Goal: Information Seeking & Learning: Learn about a topic

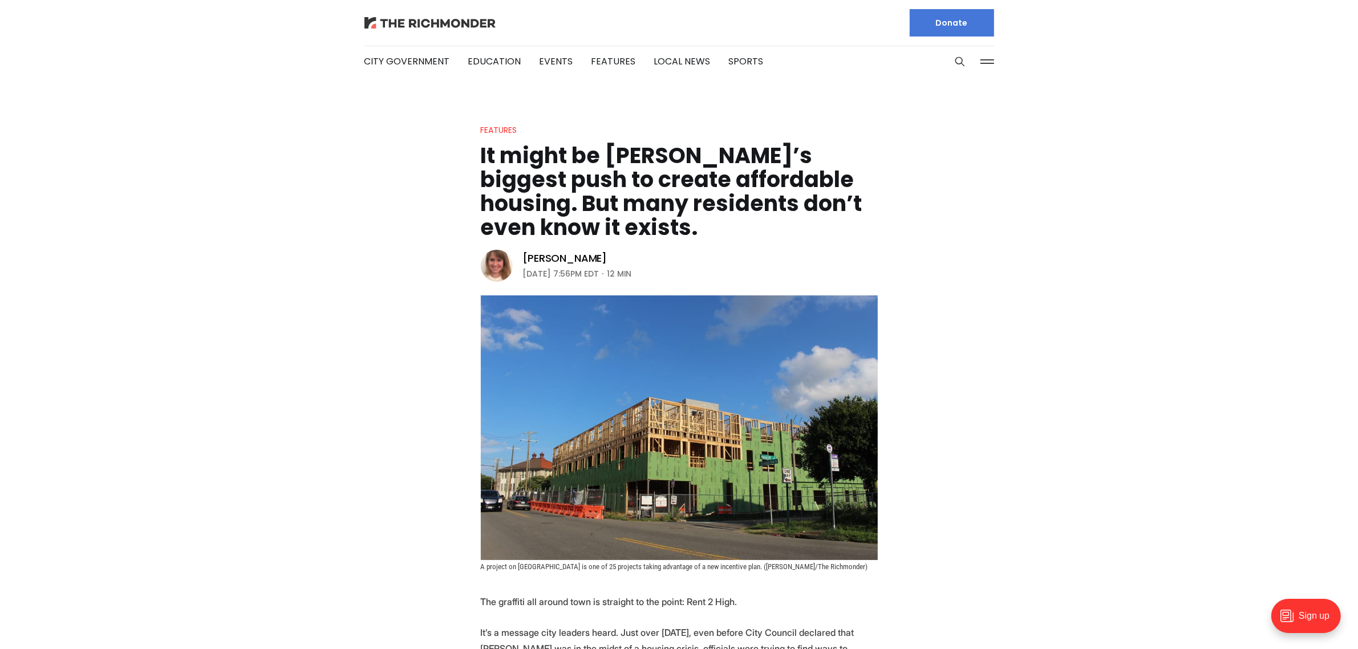
click at [399, 21] on img at bounding box center [429, 22] width 131 height 11
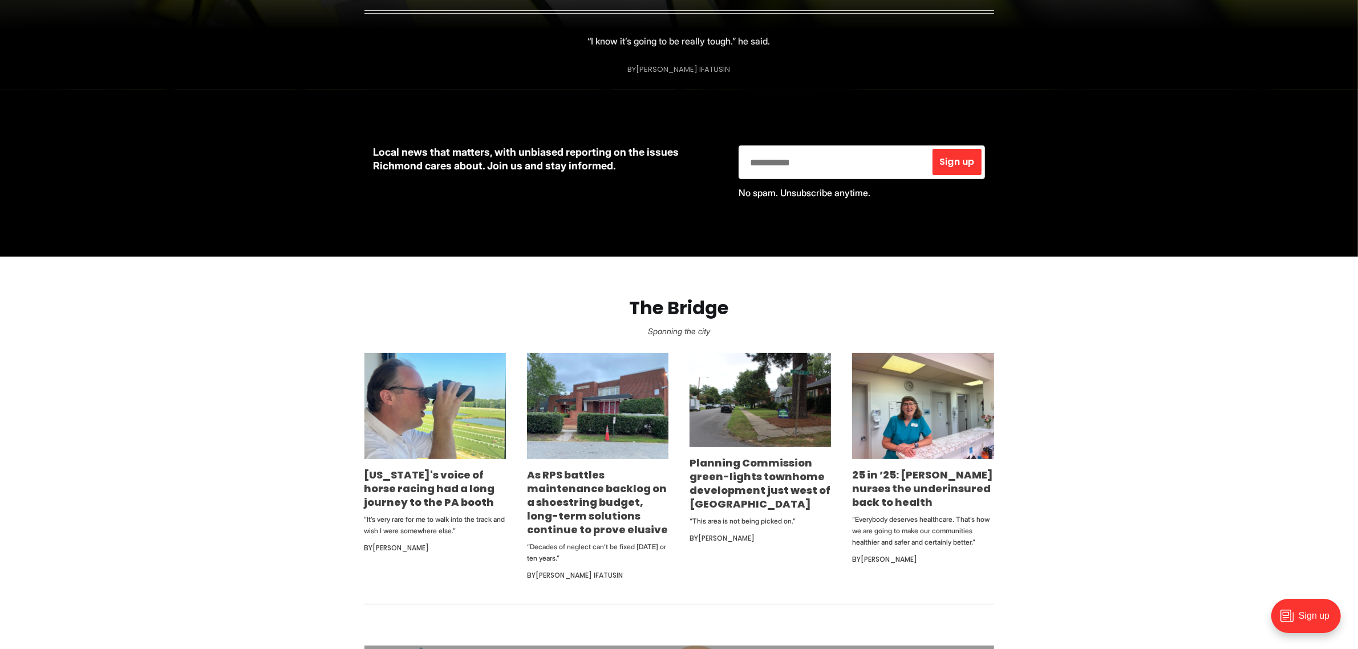
scroll to position [428, 0]
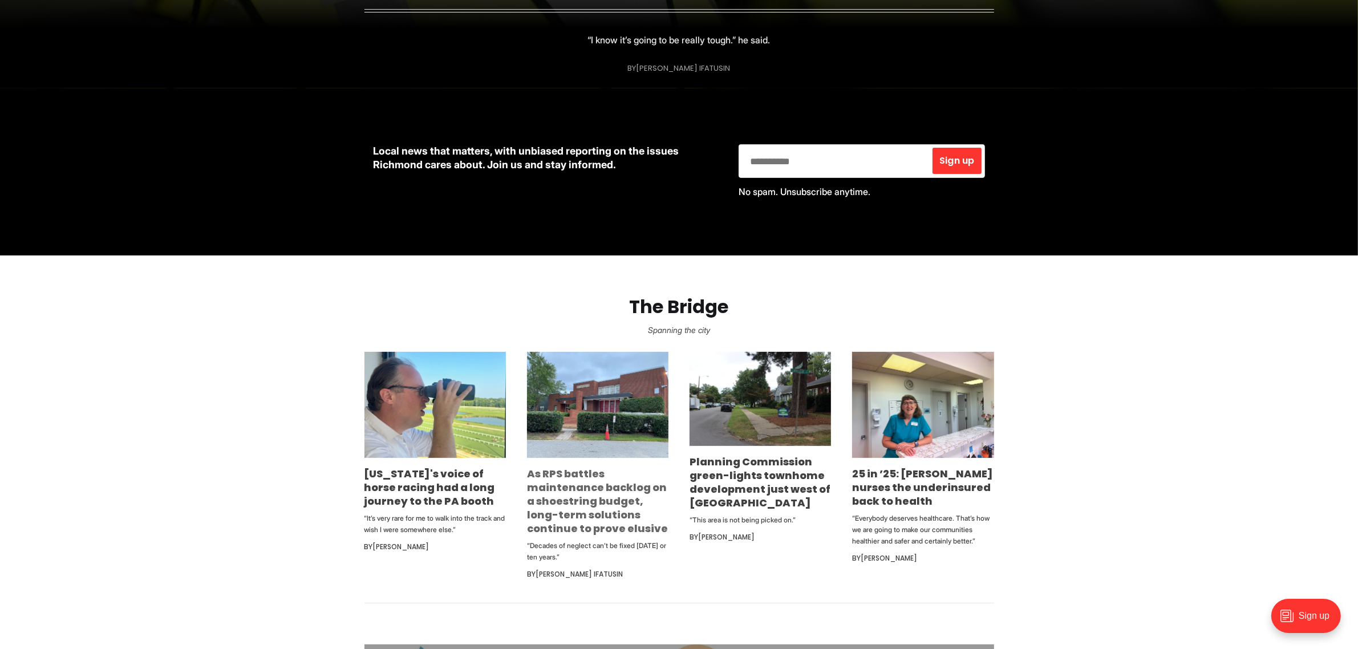
click at [623, 505] on link "As RPS battles maintenance backlog on a shoestring budget, long-term solutions …" at bounding box center [597, 500] width 141 height 69
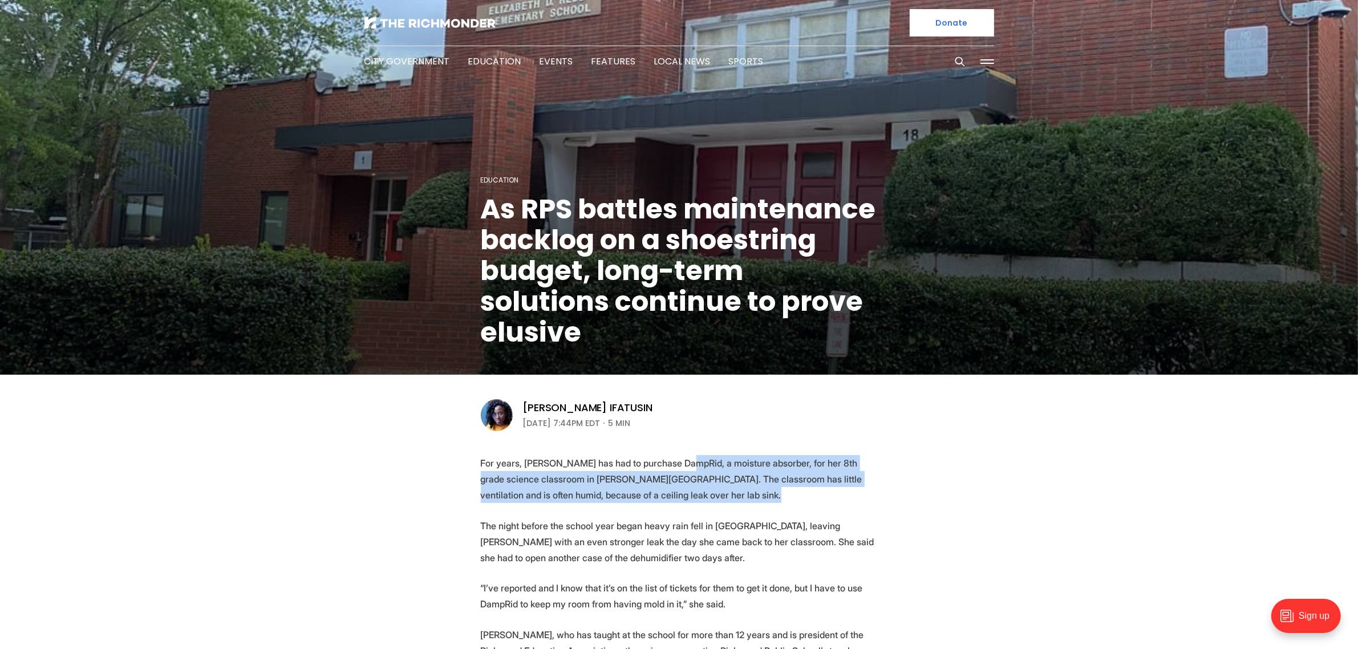
drag, startPoint x: 698, startPoint y: 480, endPoint x: 709, endPoint y: 499, distance: 21.9
click at [709, 499] on p "For years, Andrea Bryant has had to purchase DampRid, a moisture absorber, for …" at bounding box center [679, 479] width 397 height 48
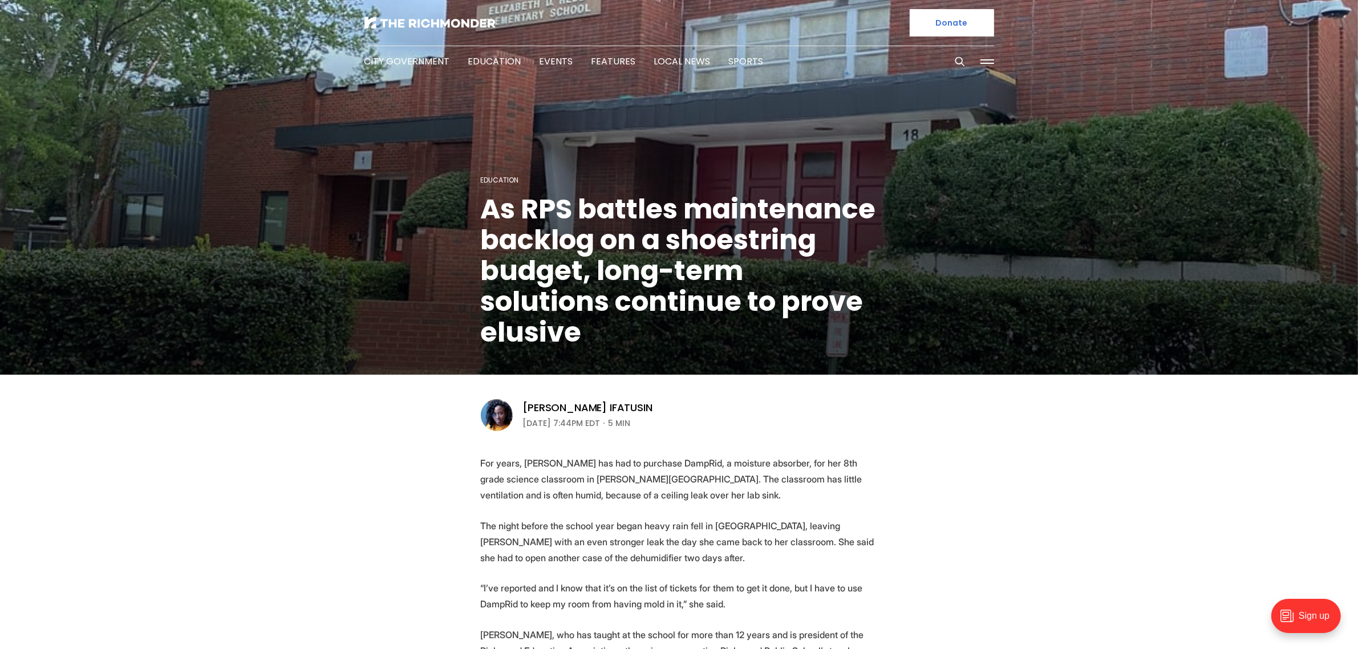
click at [709, 499] on p "For years, Andrea Bryant has had to purchase DampRid, a moisture absorber, for …" at bounding box center [679, 479] width 397 height 48
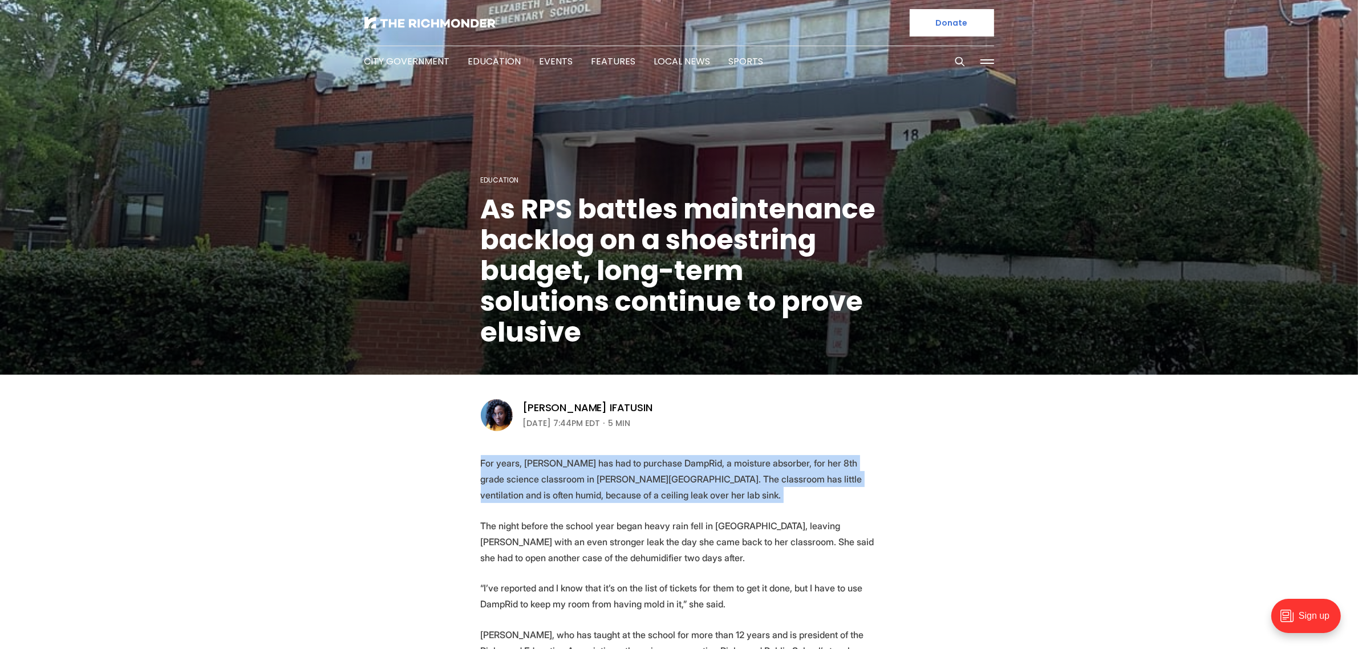
click at [709, 499] on p "For years, Andrea Bryant has had to purchase DampRid, a moisture absorber, for …" at bounding box center [679, 479] width 397 height 48
click at [719, 477] on p "For years, Andrea Bryant has had to purchase DampRid, a moisture absorber, for …" at bounding box center [679, 479] width 397 height 48
drag, startPoint x: 742, startPoint y: 446, endPoint x: 769, endPoint y: 490, distance: 51.1
click at [769, 490] on p "For years, Andrea Bryant has had to purchase DampRid, a moisture absorber, for …" at bounding box center [679, 479] width 397 height 48
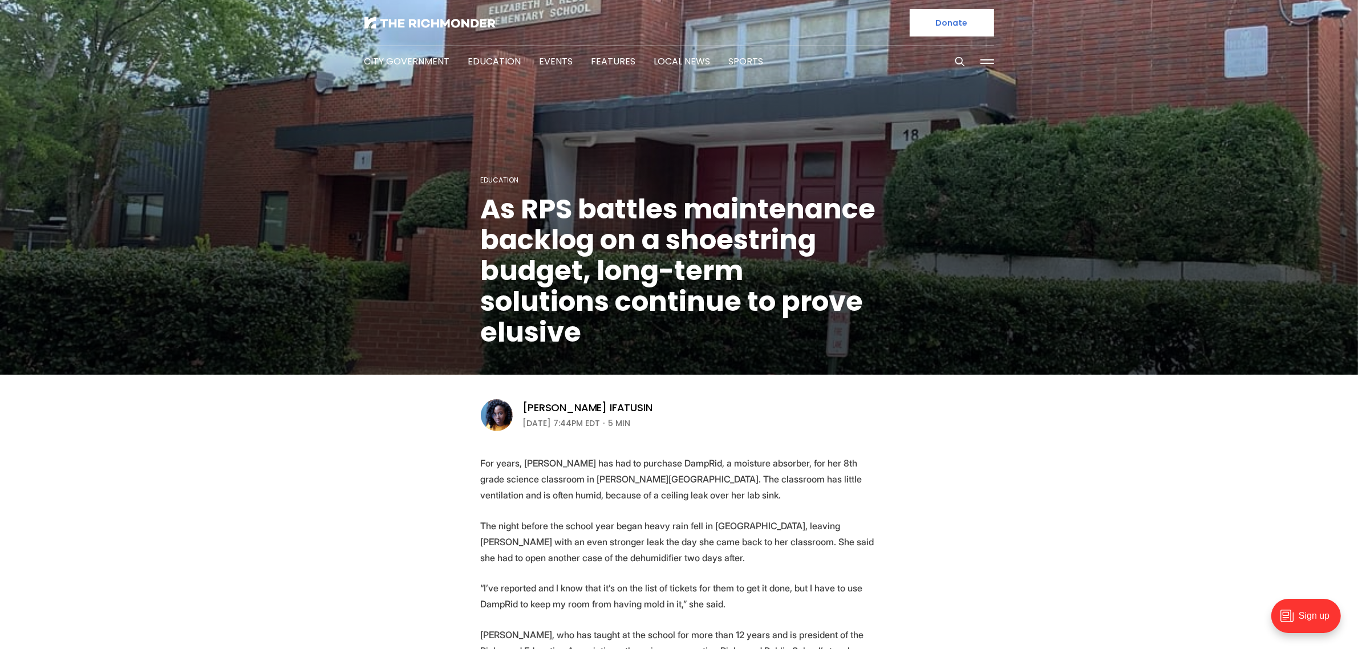
click at [769, 490] on p "For years, Andrea Bryant has had to purchase DampRid, a moisture absorber, for …" at bounding box center [679, 479] width 397 height 48
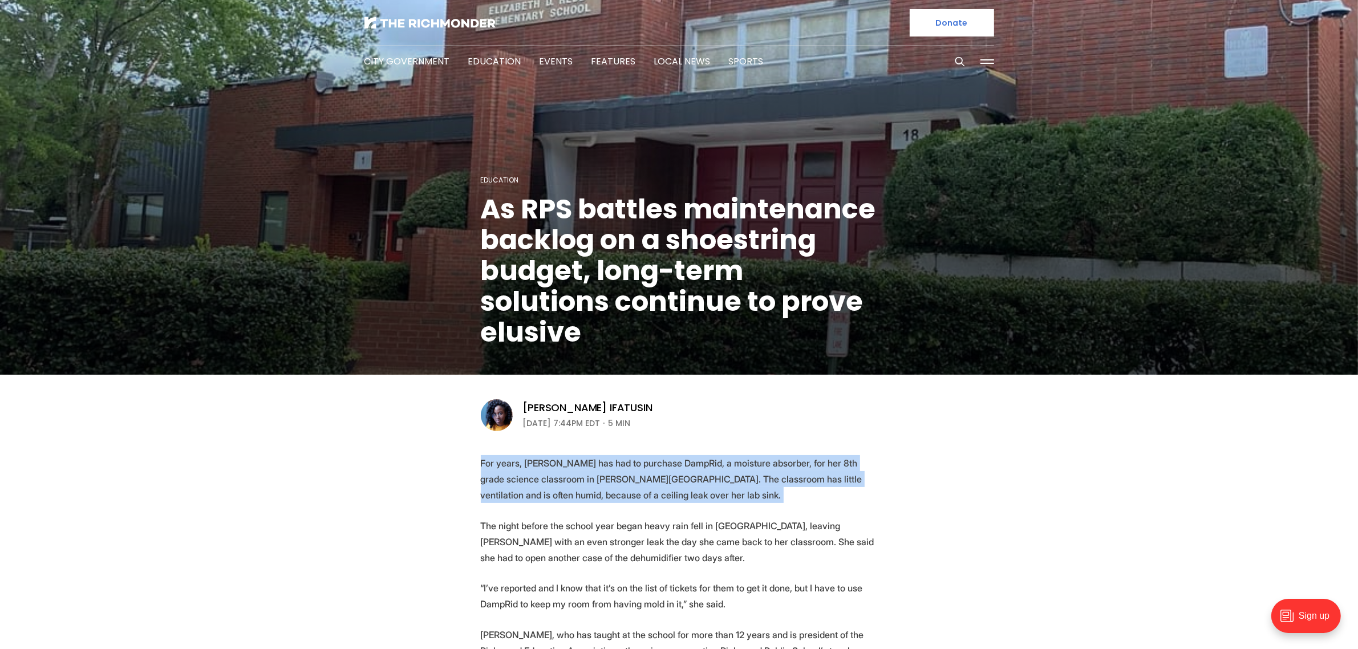
click at [769, 490] on p "For years, Andrea Bryant has had to purchase DampRid, a moisture absorber, for …" at bounding box center [679, 479] width 397 height 48
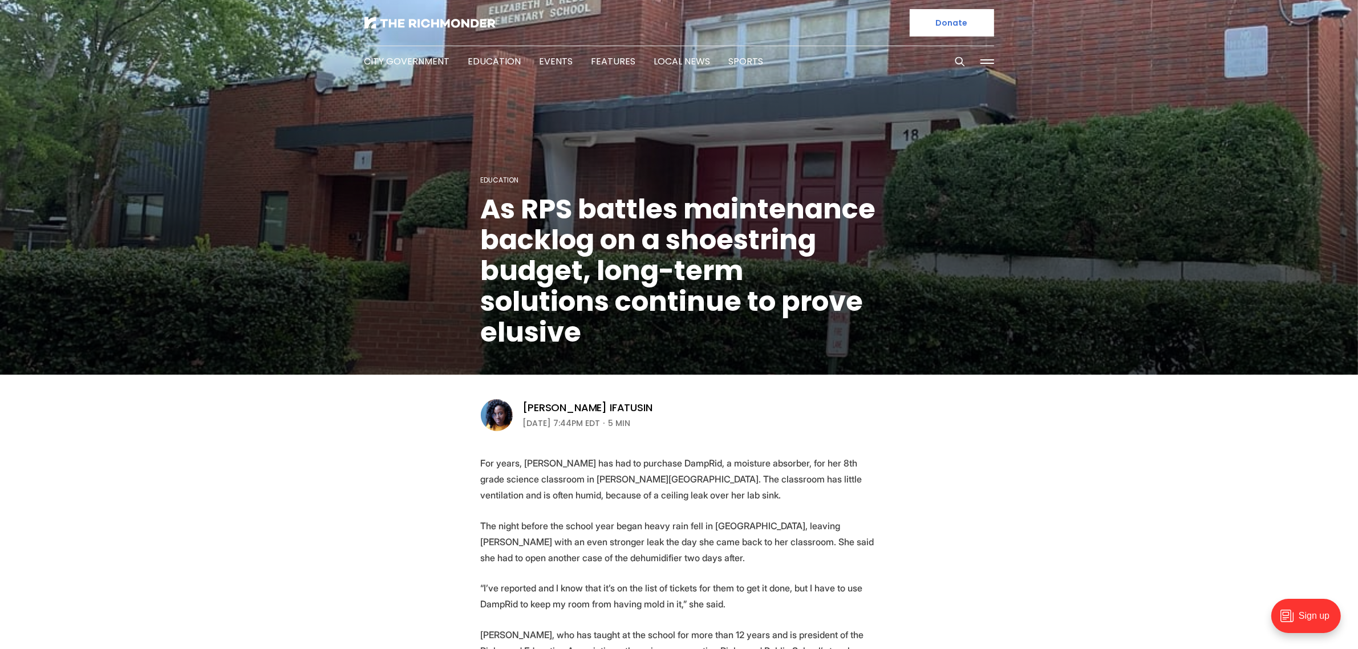
click at [769, 540] on p "The night before the school year began heavy rain fell in Richmond, leaving Bry…" at bounding box center [679, 542] width 397 height 48
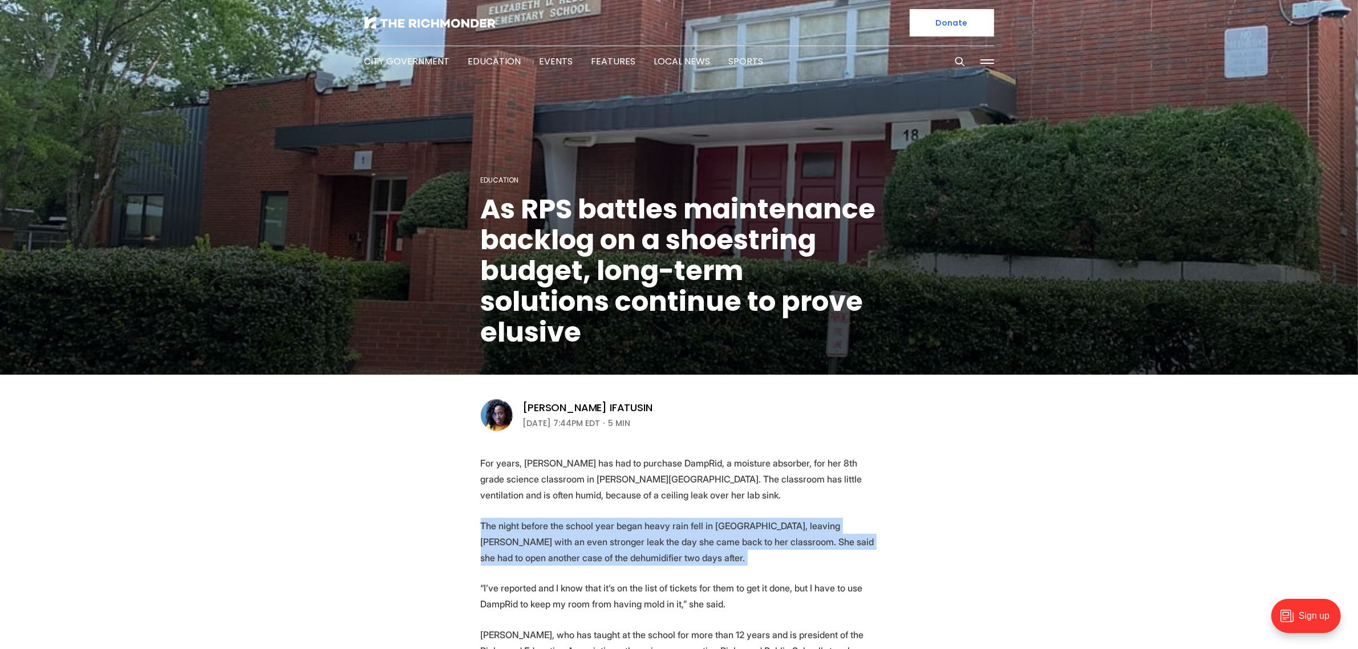
click at [769, 540] on p "The night before the school year began heavy rain fell in Richmond, leaving Bry…" at bounding box center [679, 542] width 397 height 48
click at [664, 539] on p "The night before the school year began heavy rain fell in Richmond, leaving Bry…" at bounding box center [679, 542] width 397 height 48
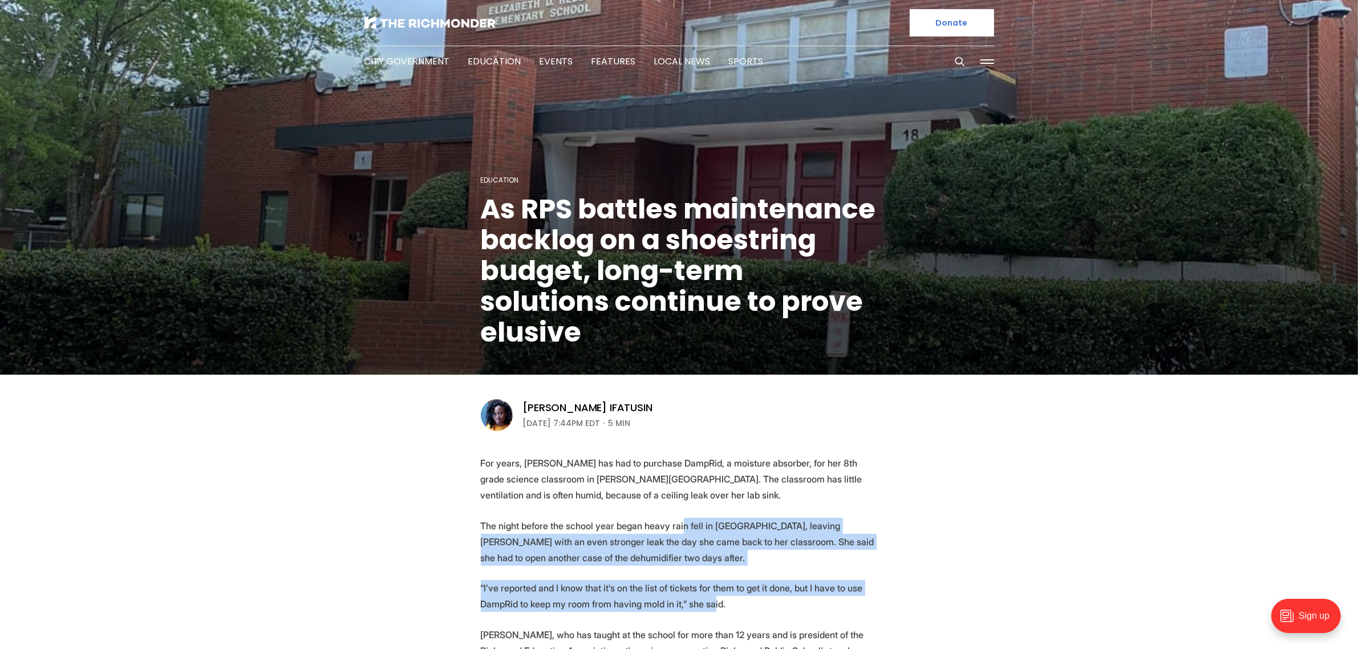
drag, startPoint x: 680, startPoint y: 519, endPoint x: 713, endPoint y: 608, distance: 95.4
click at [713, 608] on p "“I’ve reported and I know that it’s on the list of tickets for them to get it d…" at bounding box center [679, 596] width 397 height 32
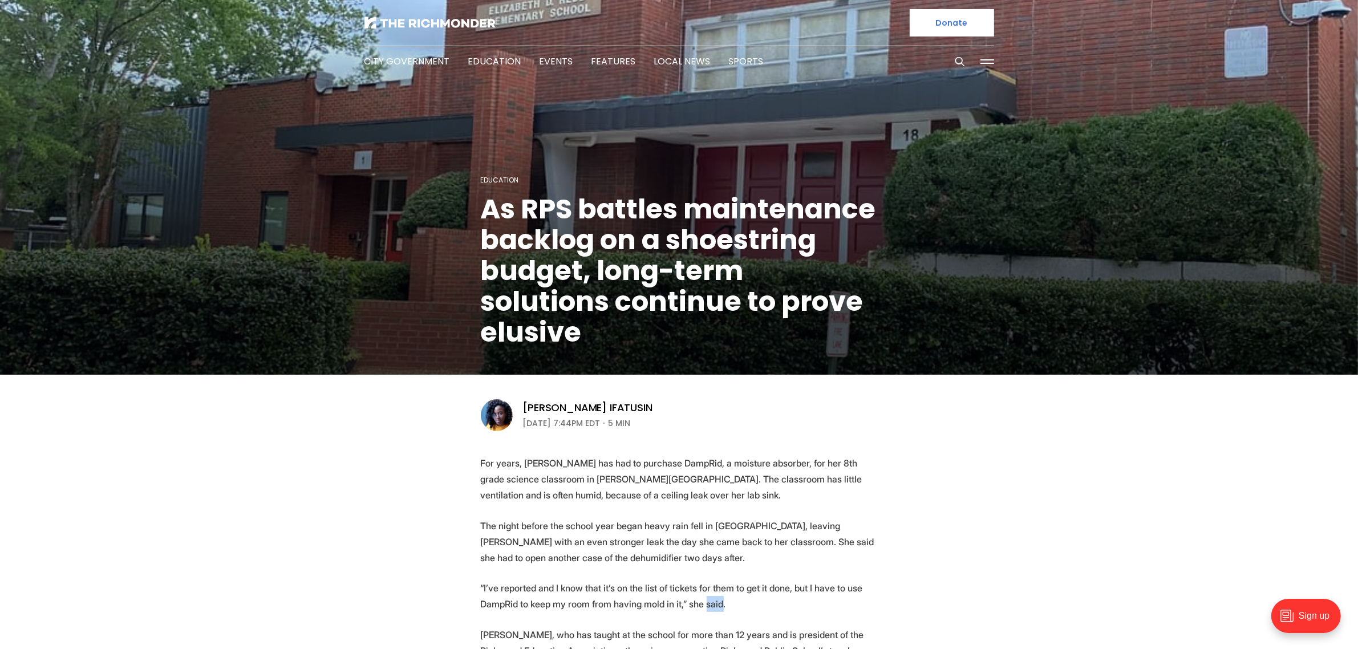
click at [713, 608] on p "“I’ve reported and I know that it’s on the list of tickets for them to get it d…" at bounding box center [679, 596] width 397 height 32
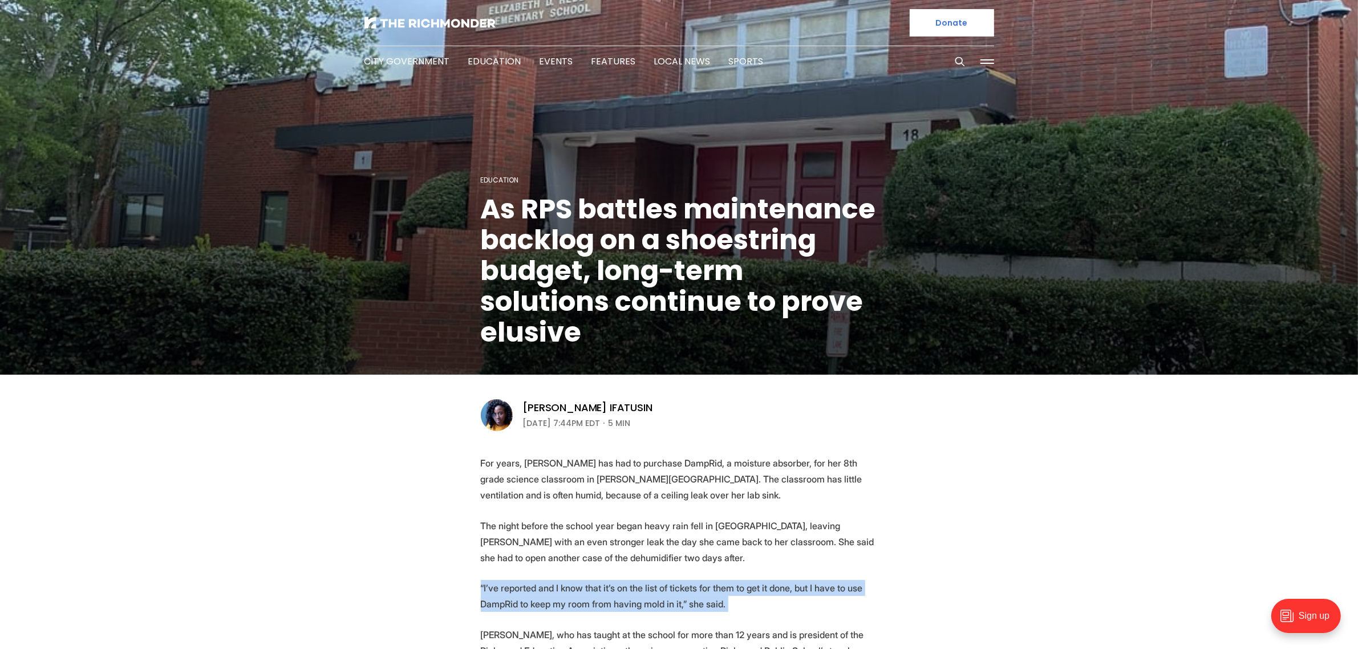
click at [713, 608] on p "“I’ve reported and I know that it’s on the list of tickets for them to get it d…" at bounding box center [679, 596] width 397 height 32
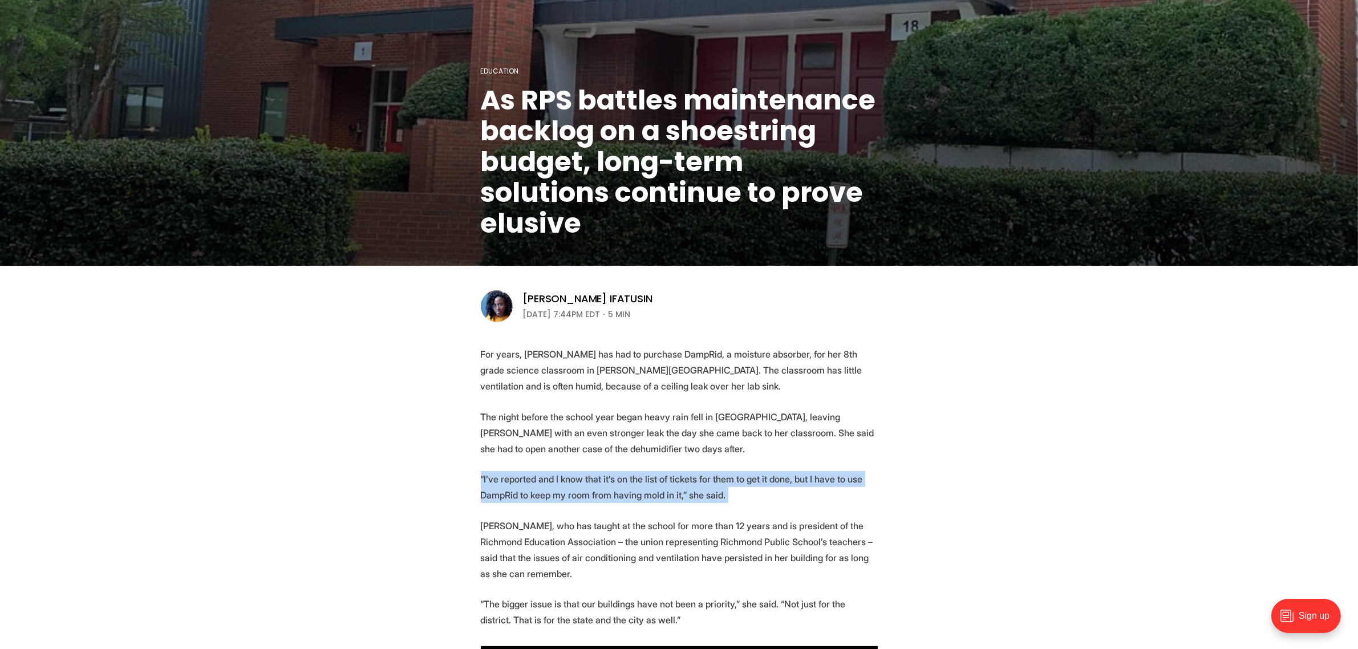
scroll to position [143, 0]
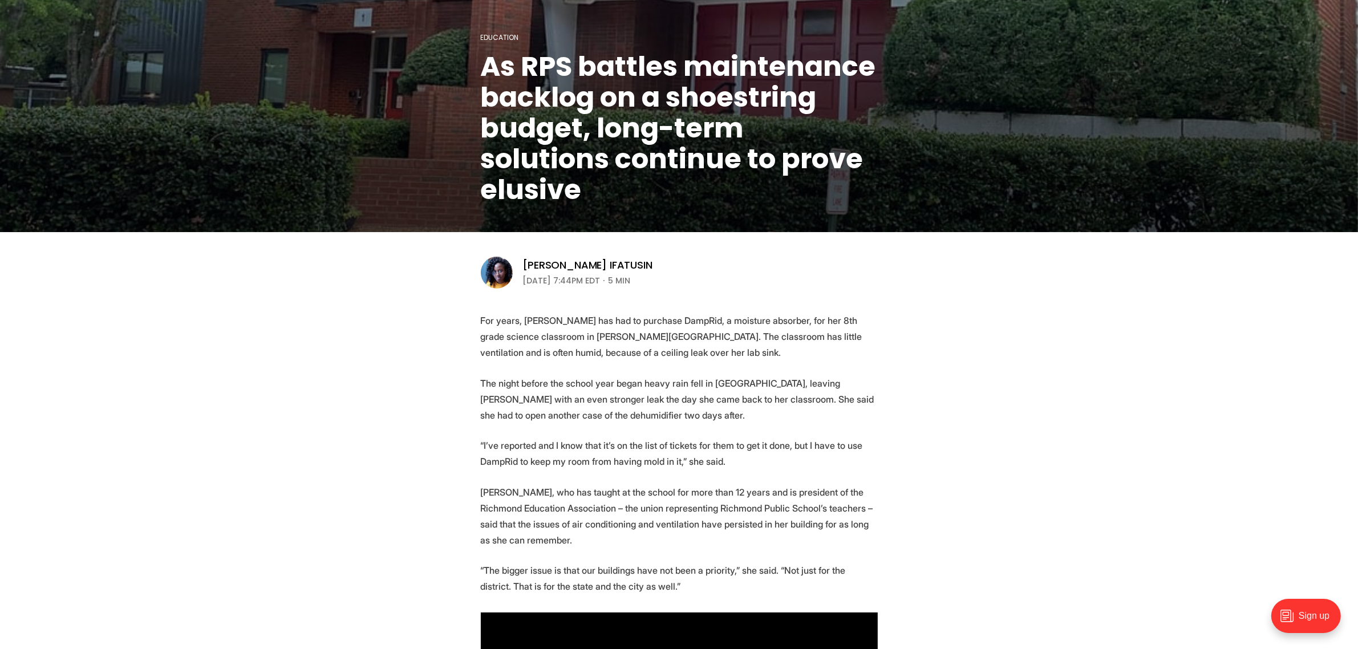
click at [722, 532] on p "Bryant, who has taught at the school for more than 12 years and is president of…" at bounding box center [679, 516] width 397 height 64
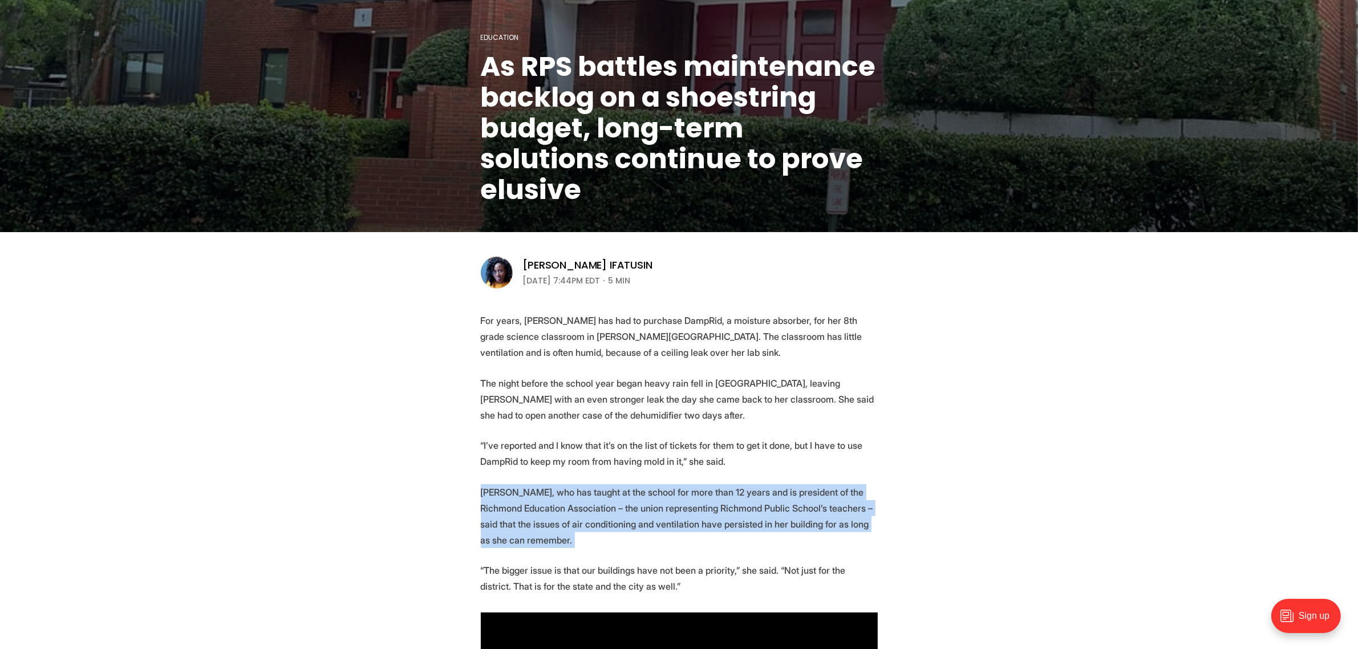
click at [722, 532] on p "Bryant, who has taught at the school for more than 12 years and is president of…" at bounding box center [679, 516] width 397 height 64
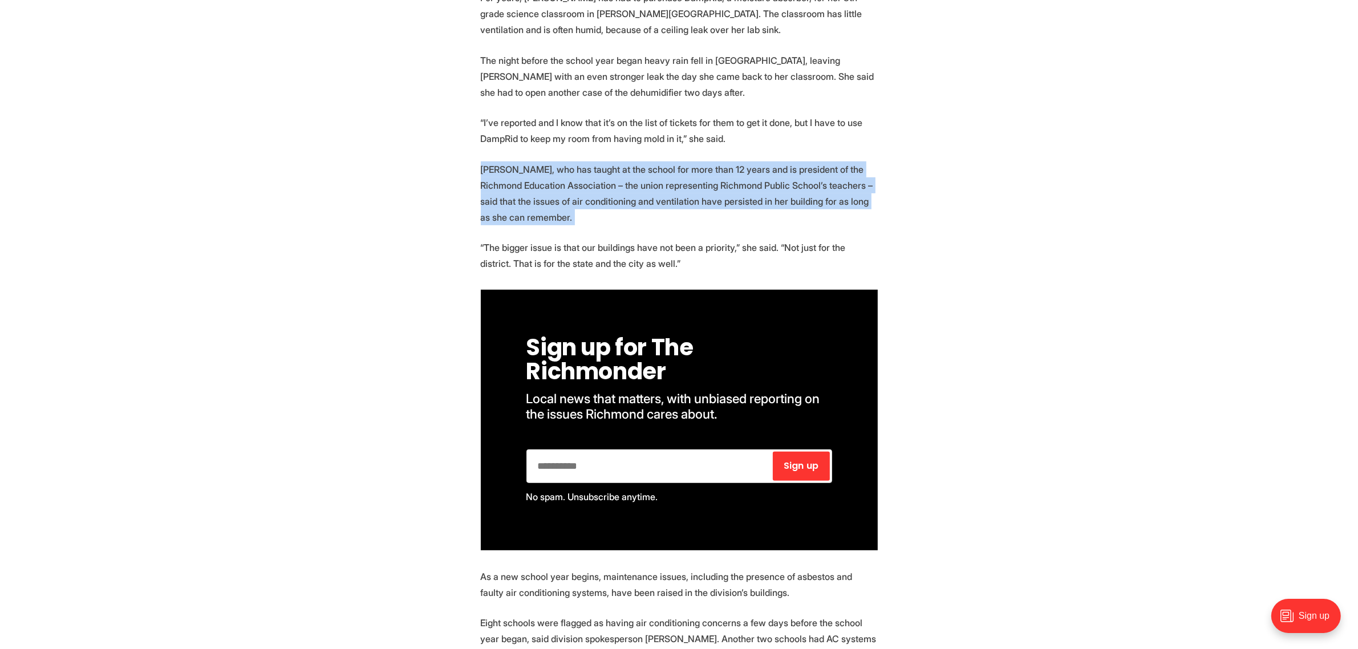
scroll to position [499, 0]
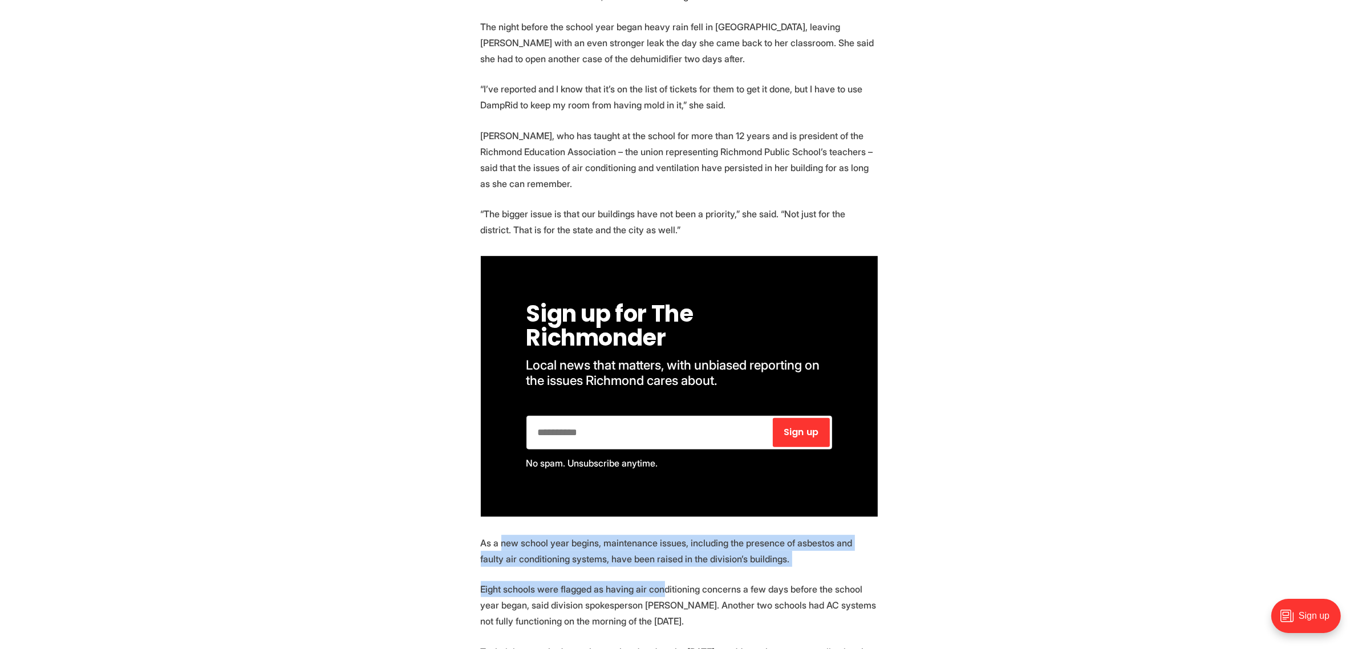
drag, startPoint x: 501, startPoint y: 534, endPoint x: 659, endPoint y: 593, distance: 169.0
click at [659, 593] on p "Eight schools were flagged as having air conditioning concerns a few days befor…" at bounding box center [679, 605] width 397 height 48
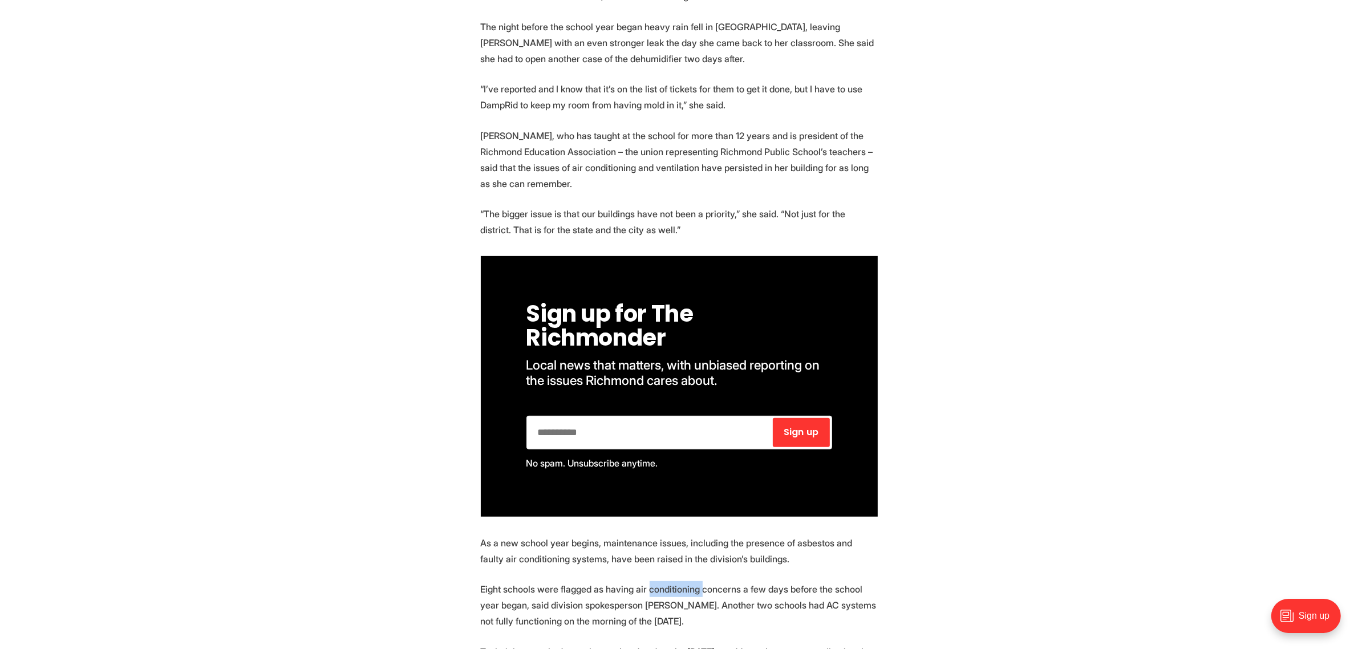
click at [659, 593] on p "Eight schools were flagged as having air conditioning concerns a few days befor…" at bounding box center [679, 605] width 397 height 48
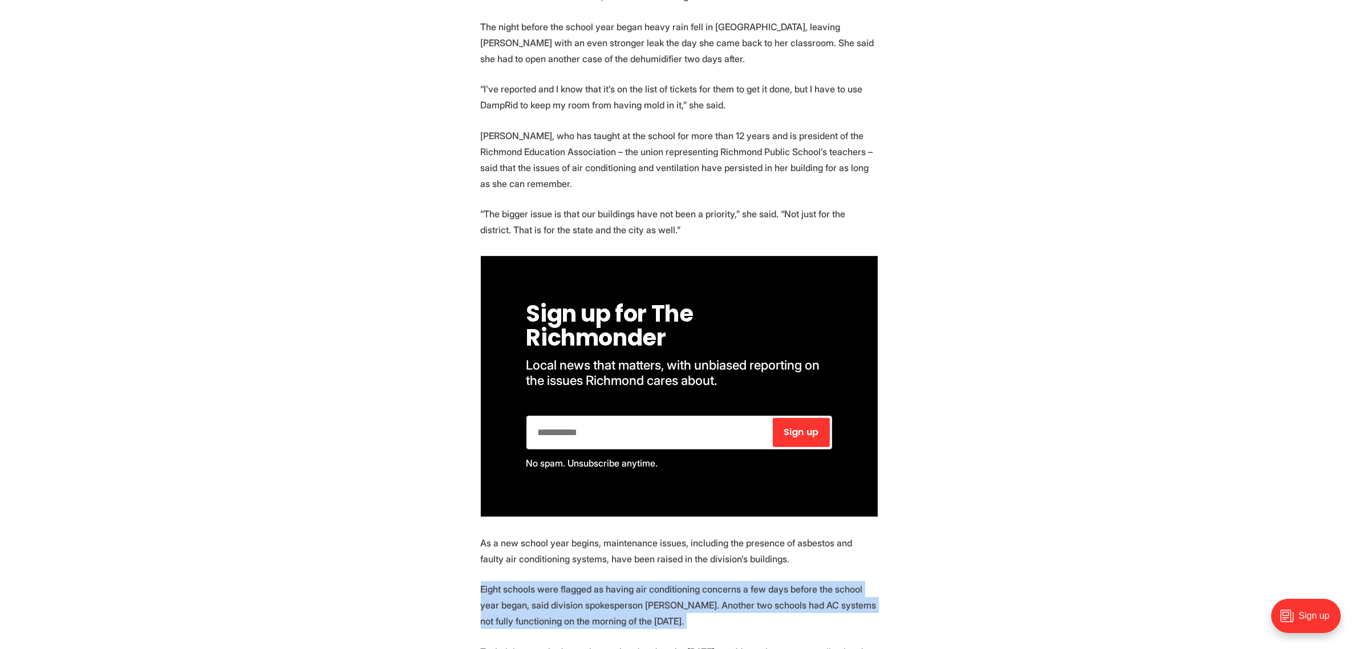
click at [659, 593] on p "Eight schools were flagged as having air conditioning concerns a few days befor…" at bounding box center [679, 605] width 397 height 48
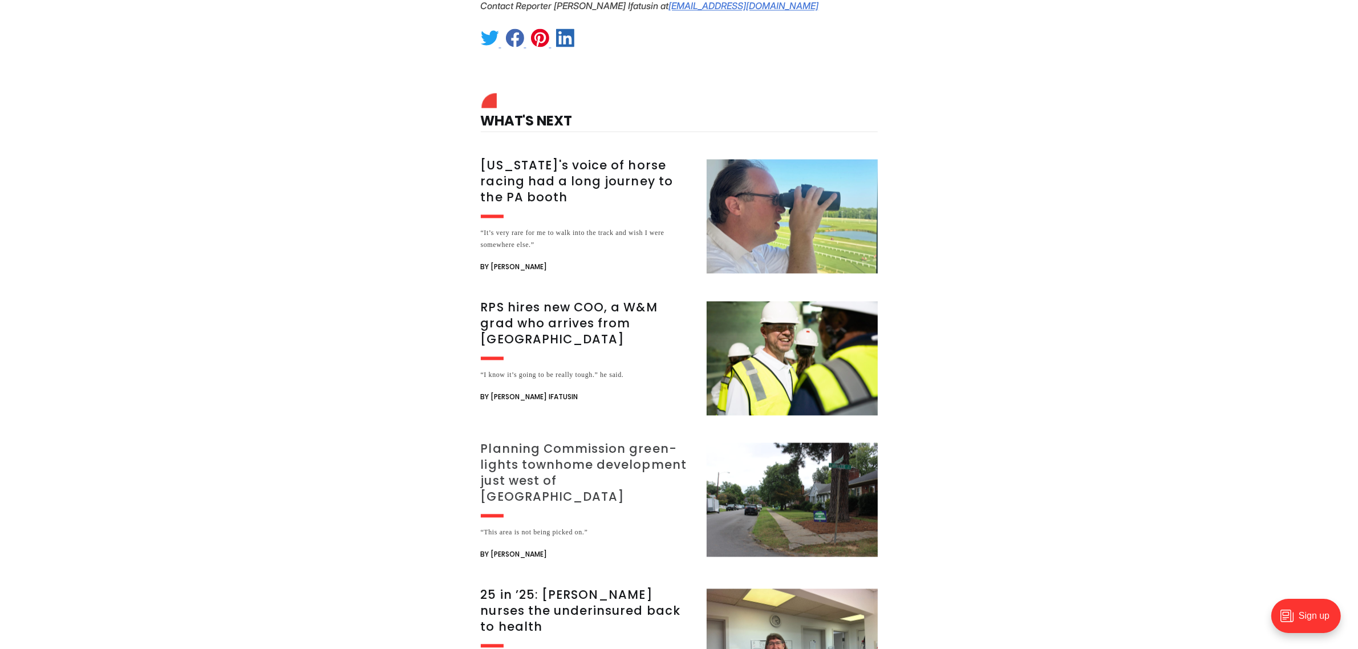
scroll to position [2780, 0]
click at [568, 457] on header "Planning Commission green-lights townhome development just west of [GEOGRAPHIC_…" at bounding box center [587, 478] width 212 height 76
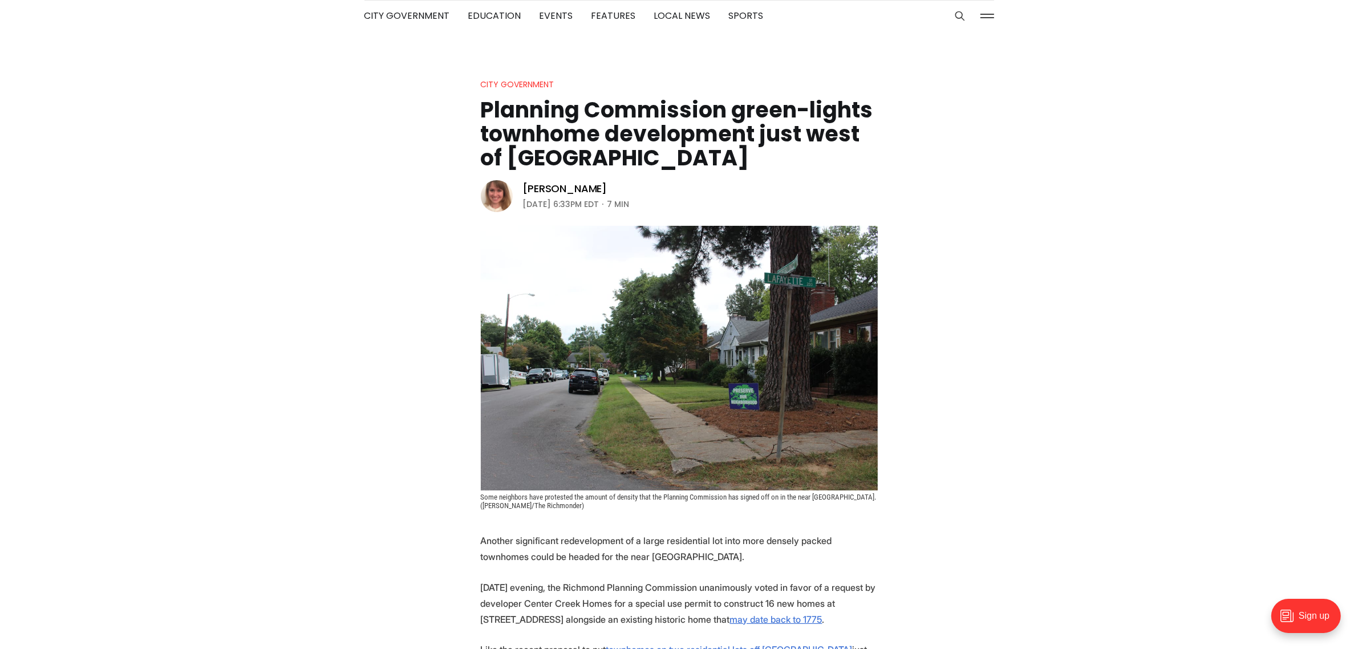
scroll to position [71, 0]
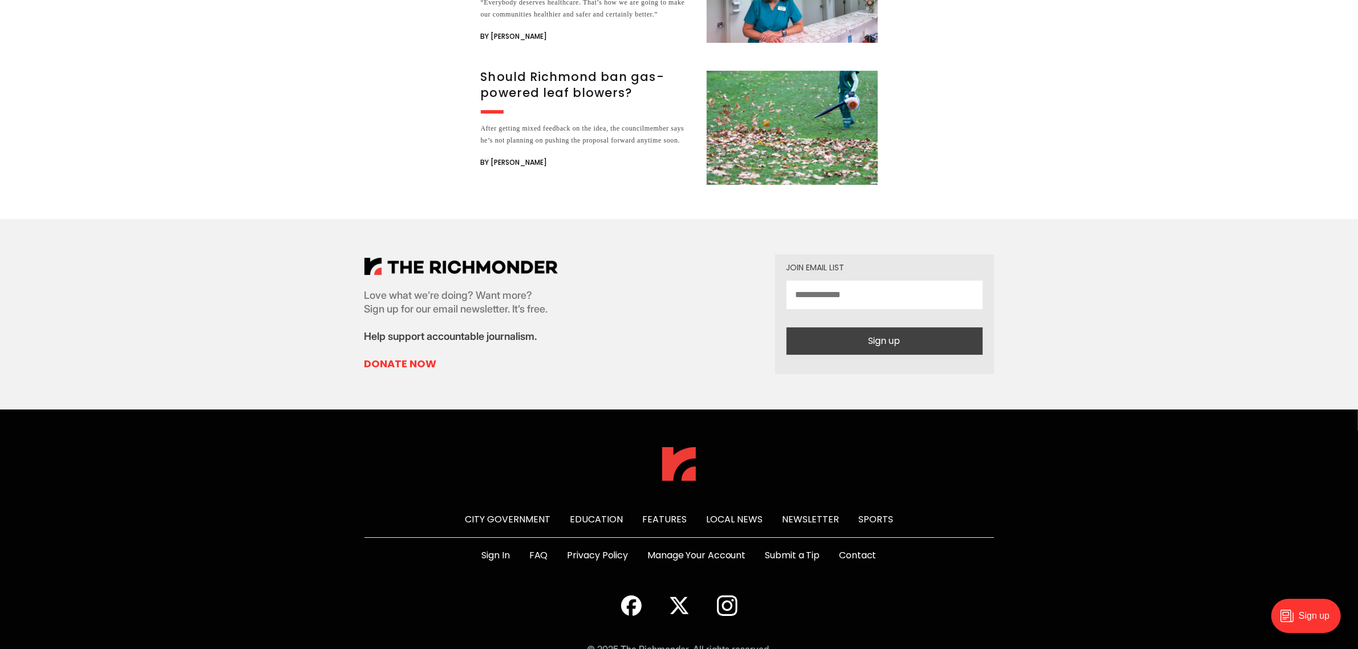
drag, startPoint x: 952, startPoint y: 457, endPoint x: 1034, endPoint y: 682, distance: 240.1
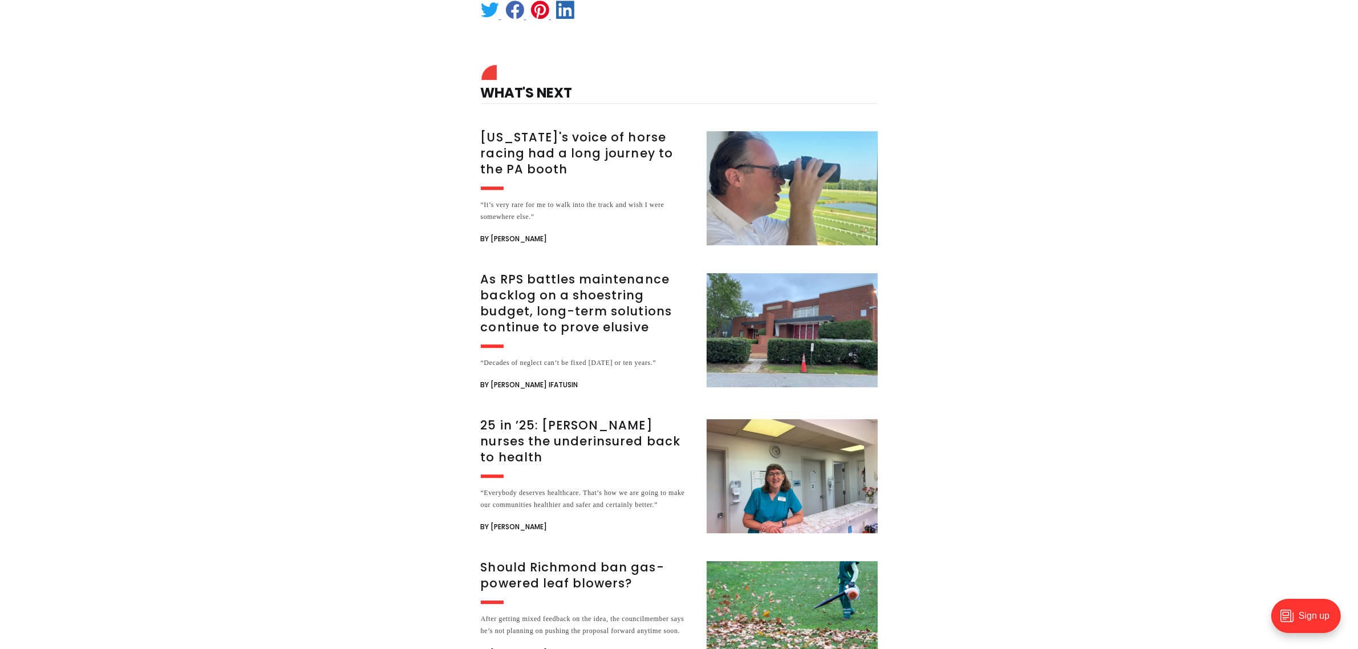
scroll to position [4285, 0]
